Goal: Navigation & Orientation: Find specific page/section

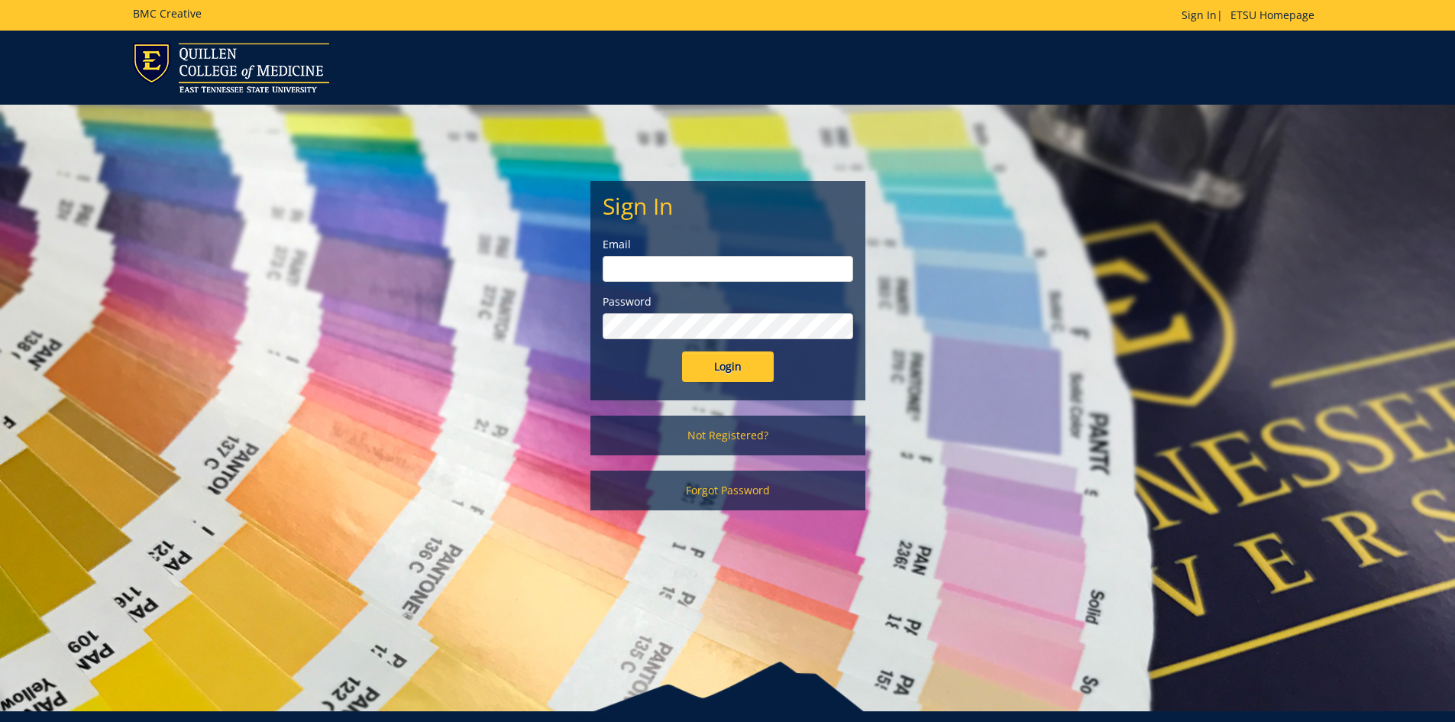
click at [723, 270] on input "email" at bounding box center [728, 269] width 251 height 26
type input "[EMAIL_ADDRESS][DOMAIN_NAME]"
click at [717, 378] on input "Login" at bounding box center [728, 366] width 92 height 31
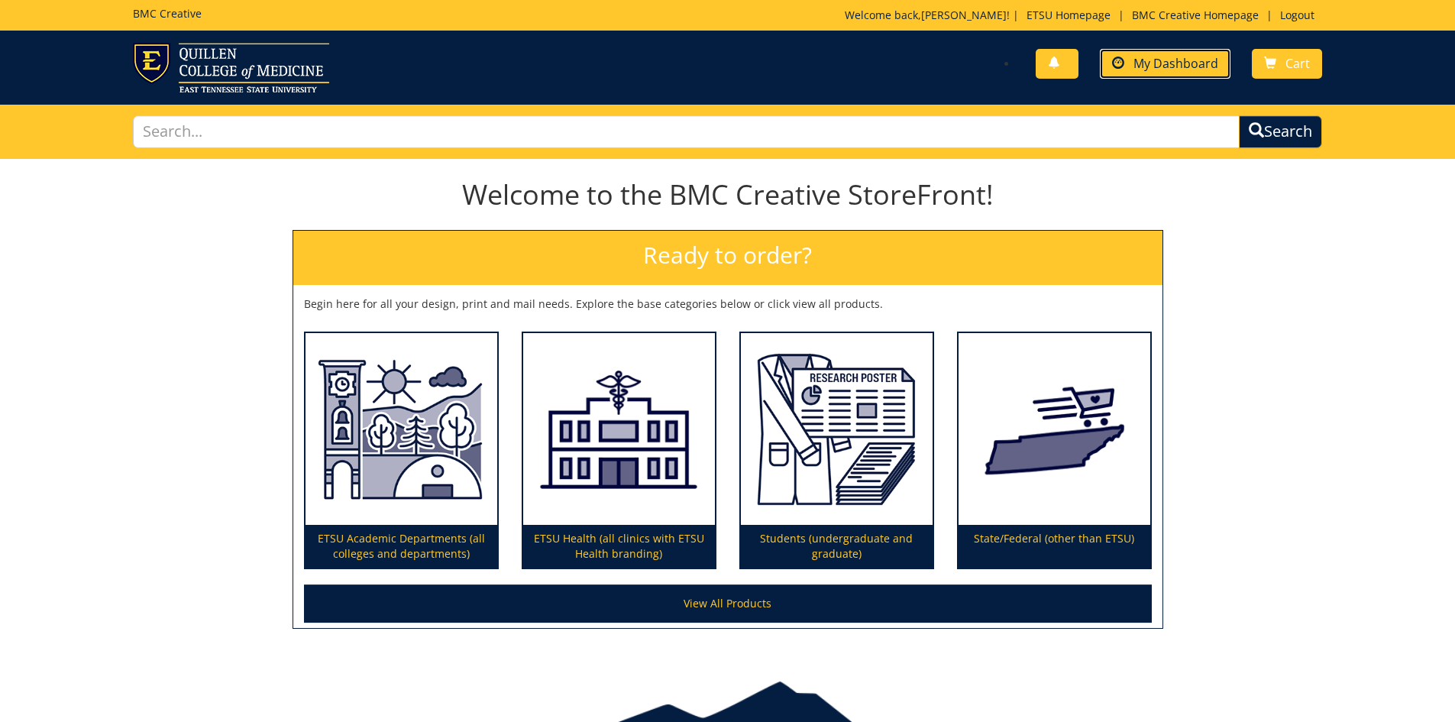
click at [1165, 65] on span "My Dashboard" at bounding box center [1176, 63] width 85 height 17
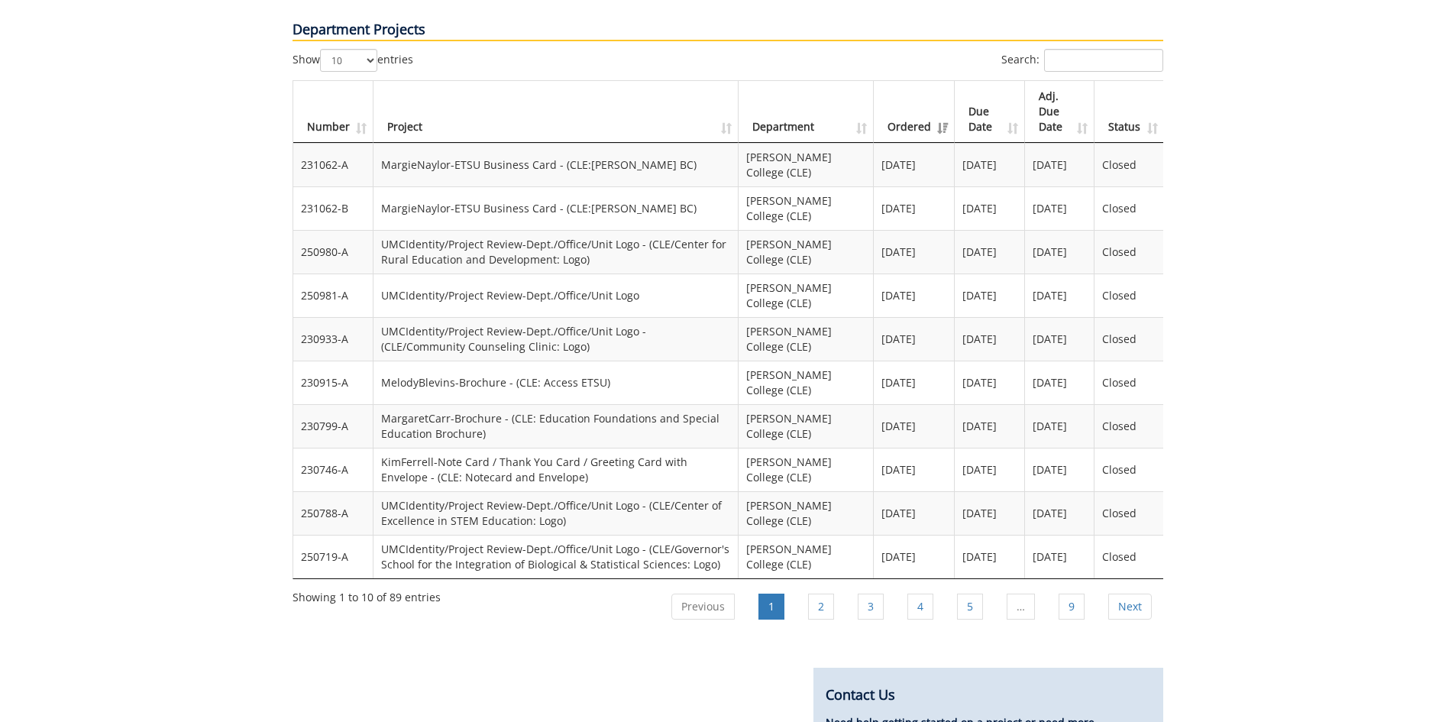
scroll to position [993, 0]
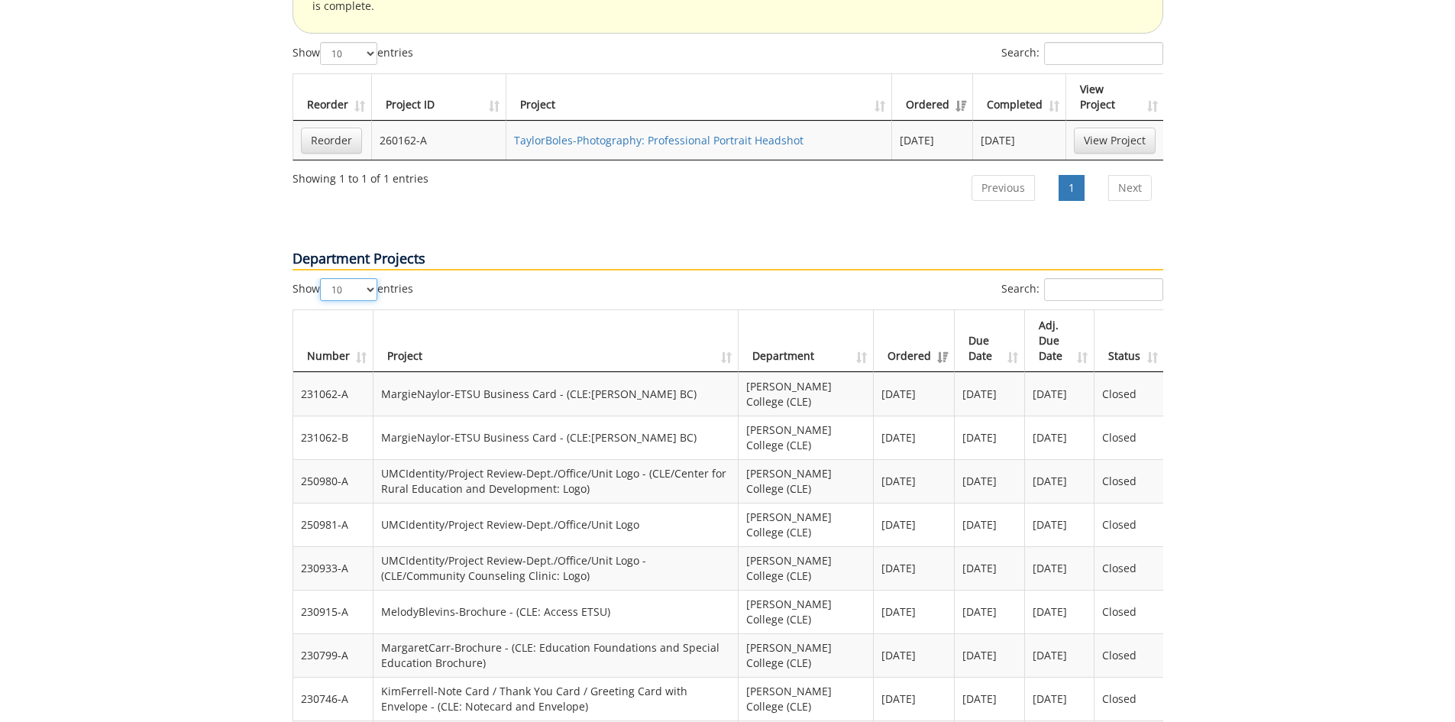
click at [333, 278] on select "10 25 50 100" at bounding box center [348, 289] width 57 height 23
select select "100"
click at [322, 278] on select "10 25 50 100" at bounding box center [348, 289] width 57 height 23
